Goal: Information Seeking & Learning: Learn about a topic

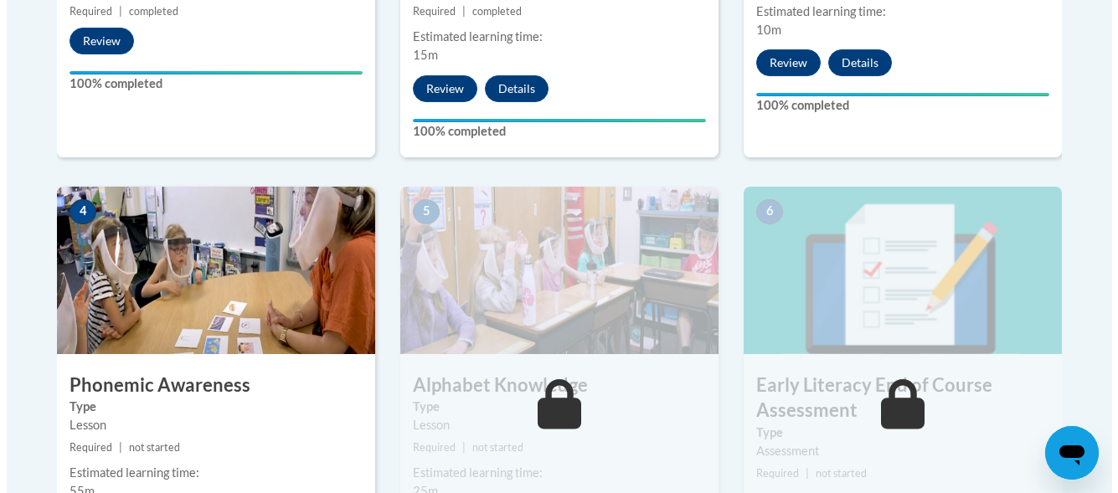
scroll to position [939, 0]
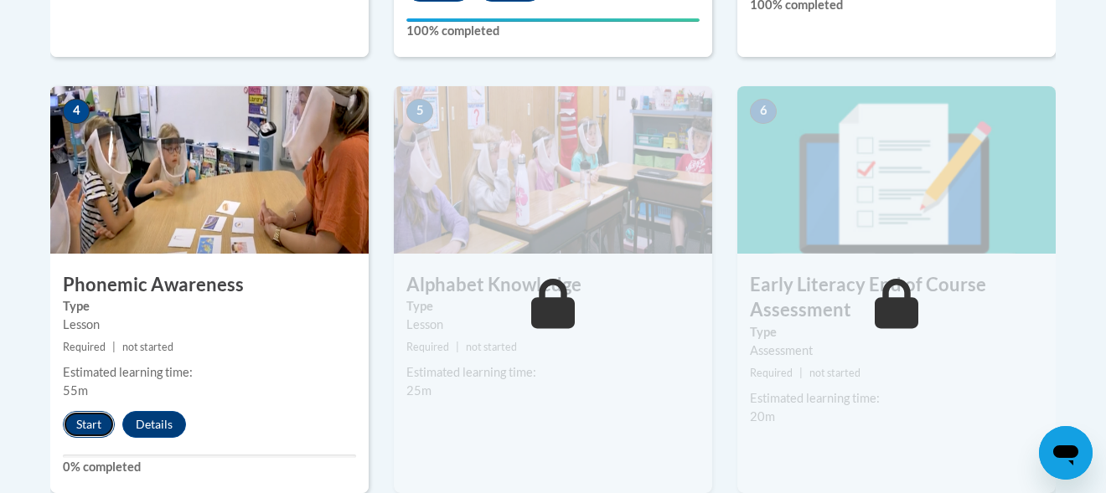
click at [90, 421] on button "Start" at bounding box center [89, 424] width 52 height 27
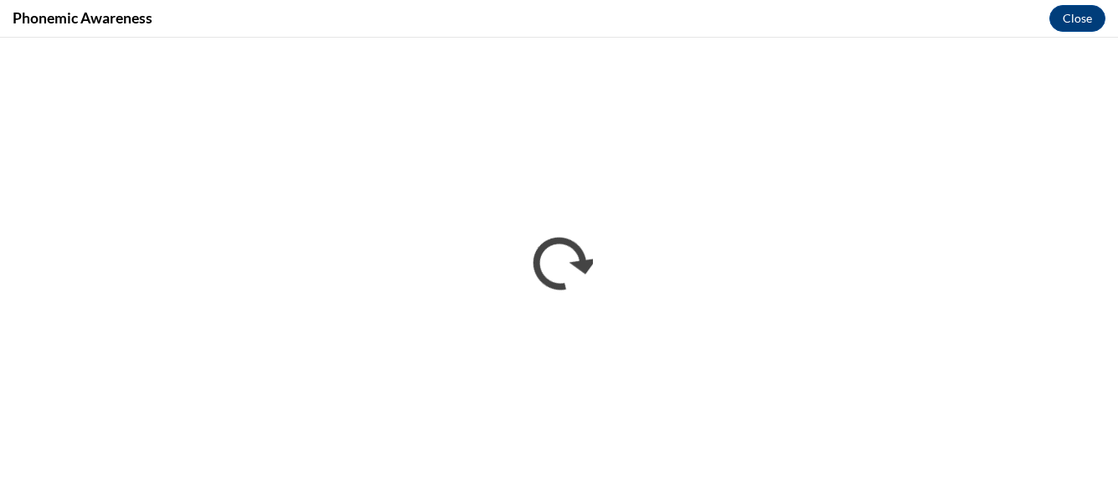
scroll to position [0, 0]
